Goal: Information Seeking & Learning: Stay updated

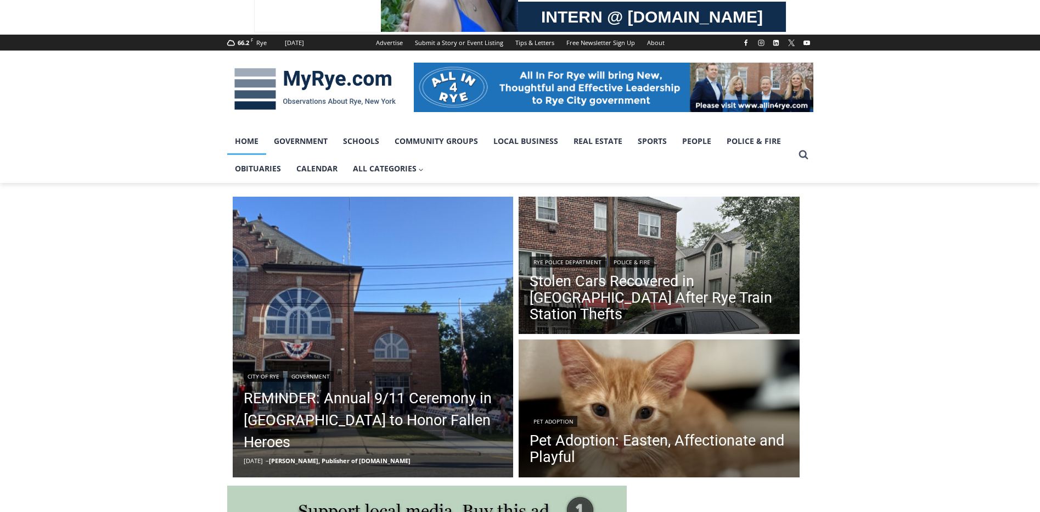
scroll to position [109, 0]
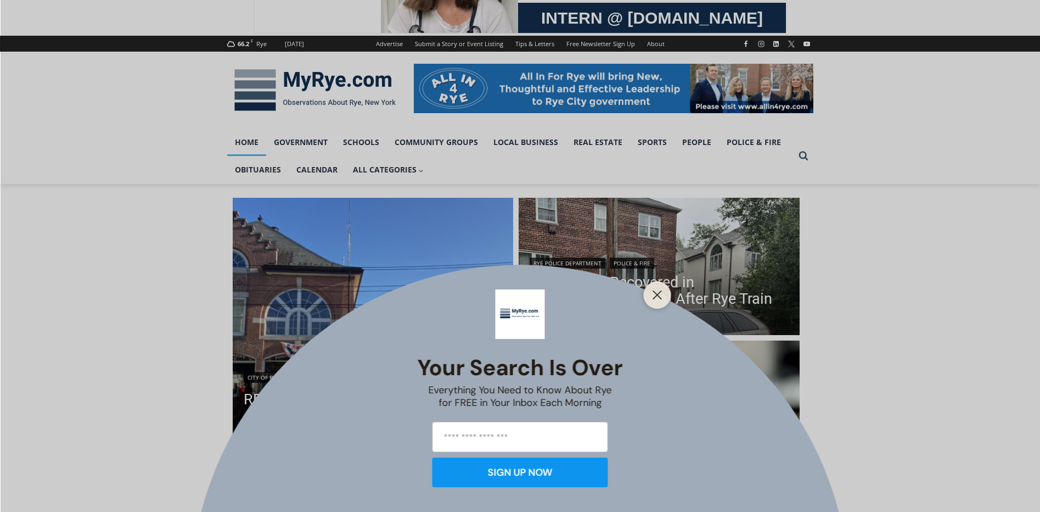
click at [593, 304] on div "Your Search is Over Everything You Need to Know About Rye for FREE in Your Inbo…" at bounding box center [520, 256] width 1040 height 512
click at [651, 296] on button "Close" at bounding box center [657, 294] width 15 height 15
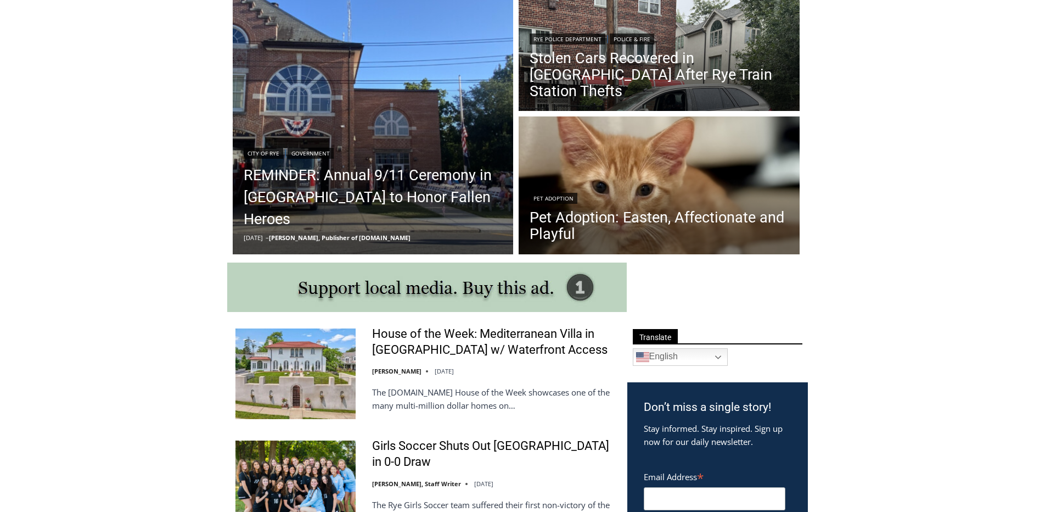
scroll to position [328, 0]
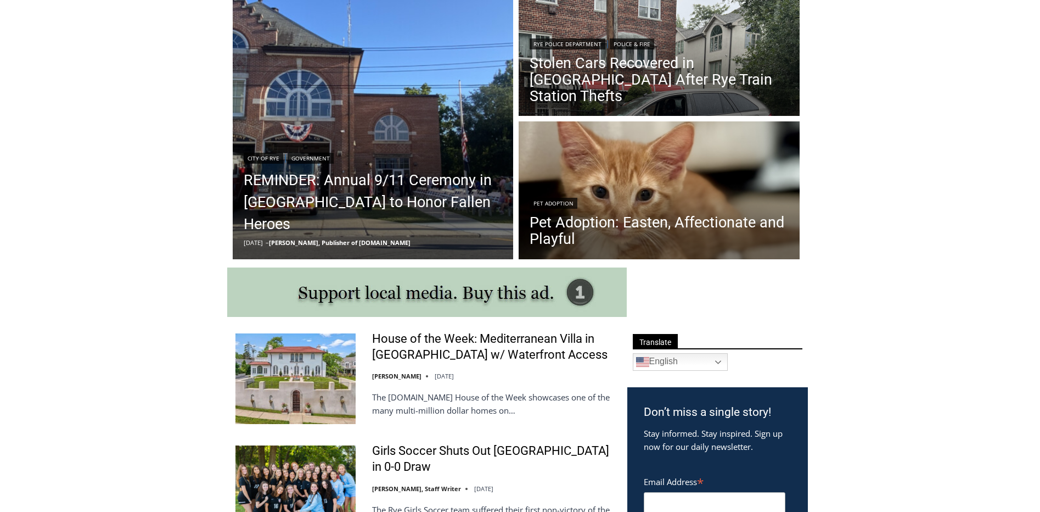
click at [639, 97] on link "Stolen Cars Recovered in Bronx After Rye Train Station Thefts" at bounding box center [659, 79] width 259 height 49
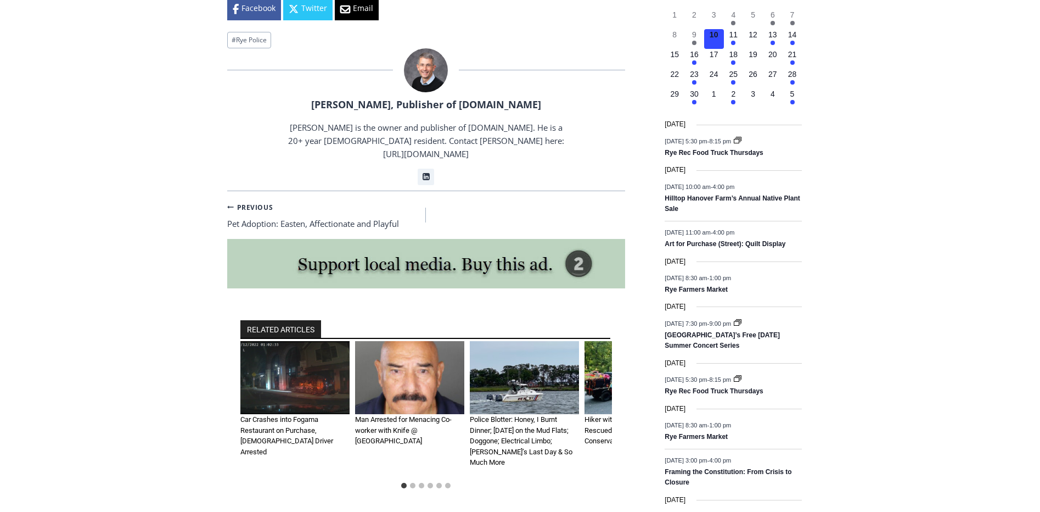
scroll to position [1304, 0]
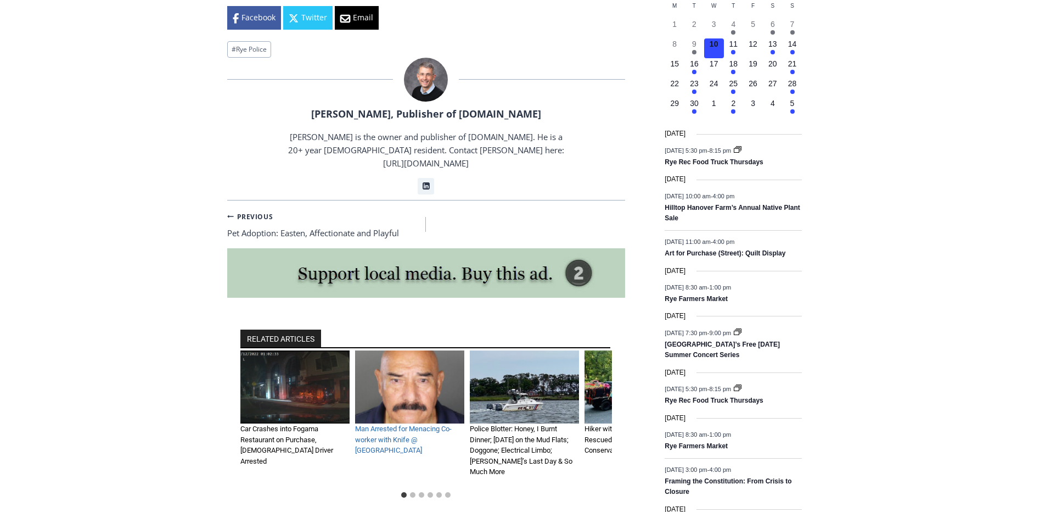
click at [395, 424] on link "Man Arrested for Menacing Co-worker with Knife @ [GEOGRAPHIC_DATA]" at bounding box center [403, 439] width 97 height 30
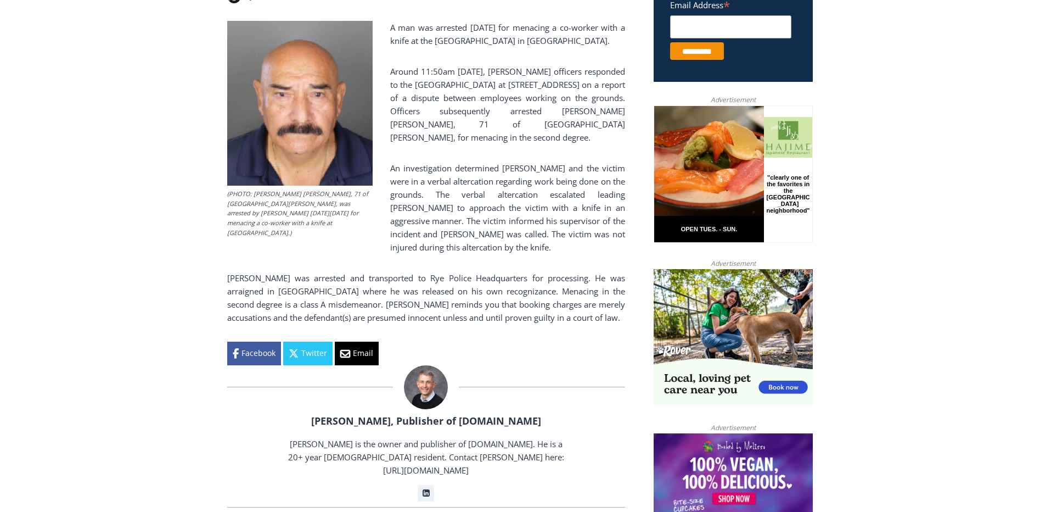
scroll to position [5, 0]
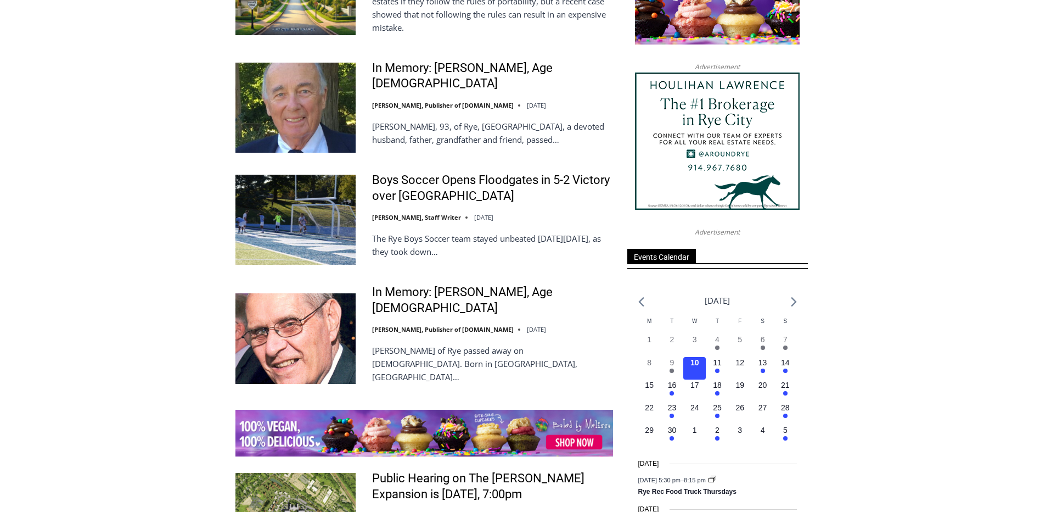
scroll to position [1322, 0]
